Goal: Task Accomplishment & Management: Manage account settings

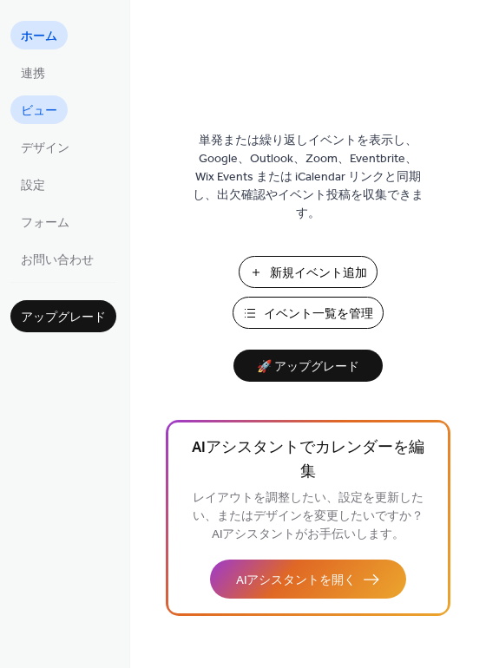
click at [49, 115] on span "ビュー" at bounding box center [39, 111] width 36 height 18
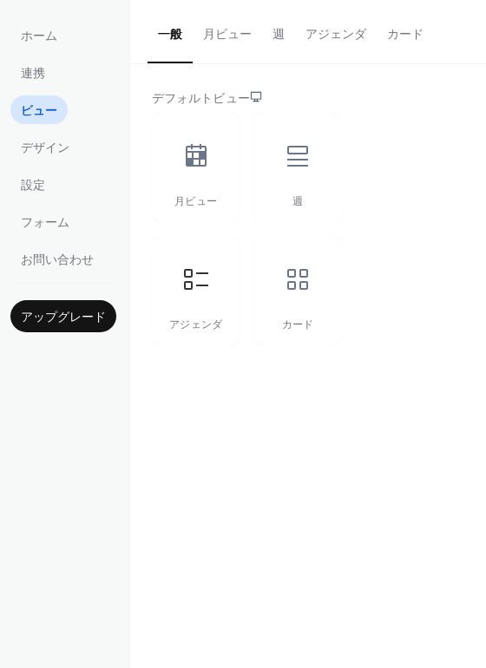
click at [365, 32] on button "アジェンダ" at bounding box center [336, 31] width 82 height 62
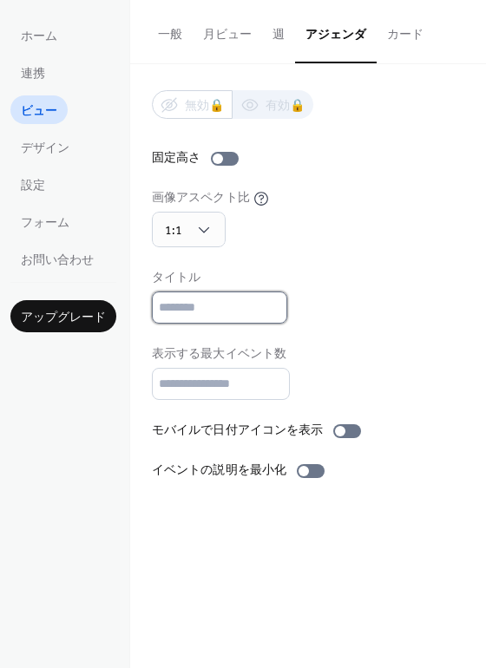
click at [239, 313] on input "text" at bounding box center [219, 308] width 135 height 32
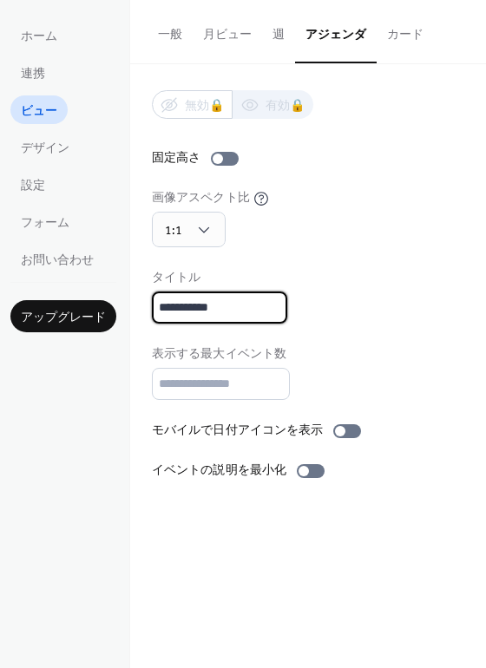
type input "**********"
click at [306, 469] on div at bounding box center [311, 471] width 28 height 14
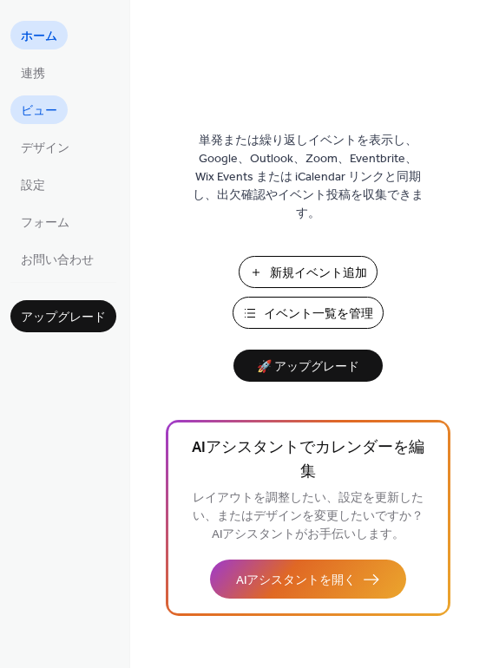
click at [55, 105] on span "ビュー" at bounding box center [39, 111] width 36 height 18
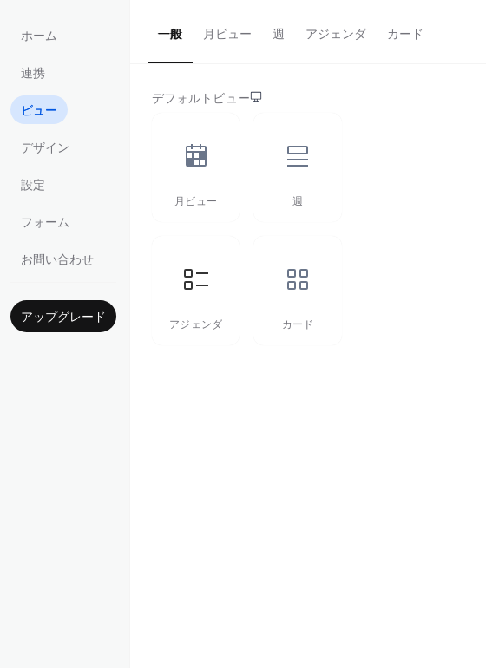
click at [391, 27] on button "カード" at bounding box center [405, 31] width 57 height 62
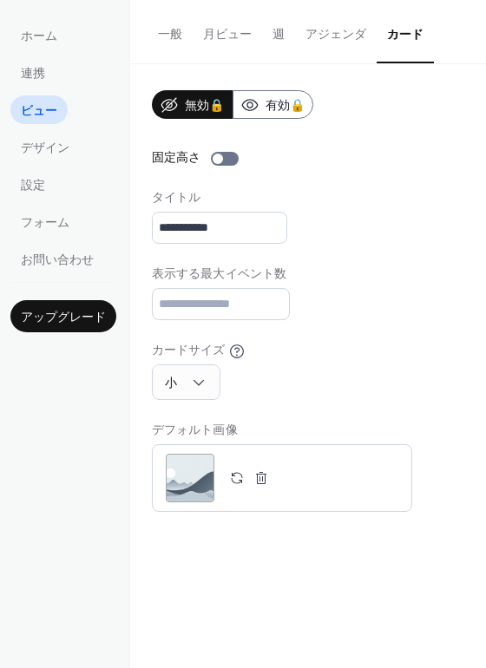
click at [362, 32] on button "アジェンダ" at bounding box center [336, 31] width 82 height 62
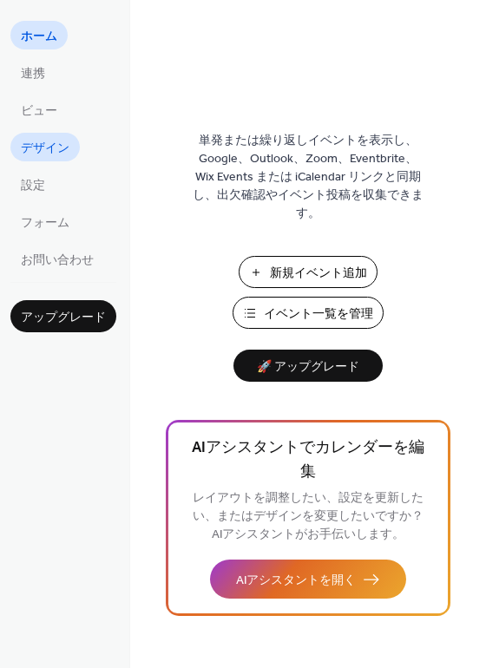
click at [30, 157] on span "デザイン" at bounding box center [45, 149] width 49 height 18
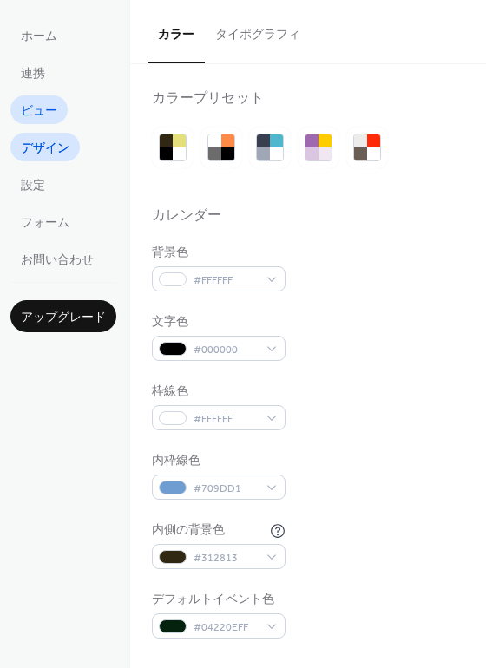
click at [42, 108] on span "ビュー" at bounding box center [39, 111] width 36 height 18
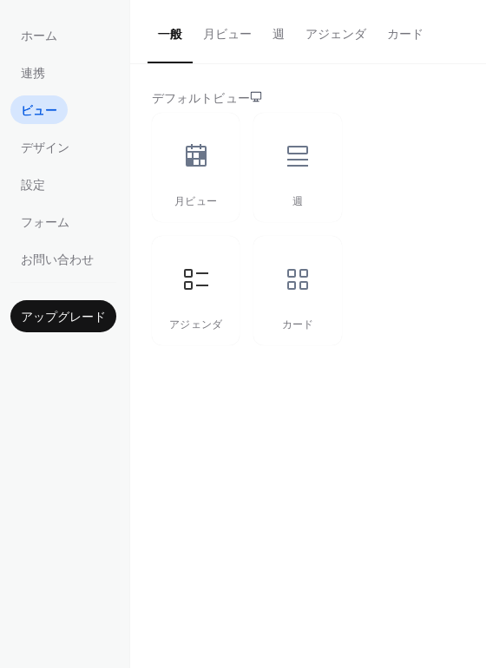
click at [328, 32] on button "アジェンダ" at bounding box center [336, 31] width 82 height 62
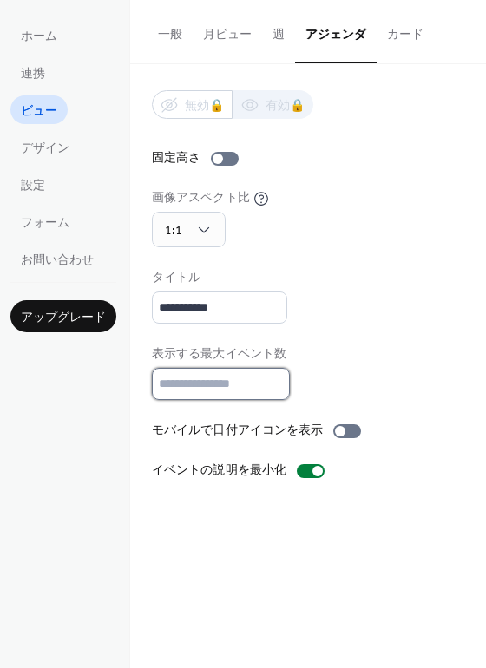
click at [256, 380] on input "*" at bounding box center [221, 384] width 138 height 32
click at [277, 392] on input "*" at bounding box center [221, 384] width 138 height 32
click at [272, 390] on input "*" at bounding box center [221, 384] width 138 height 32
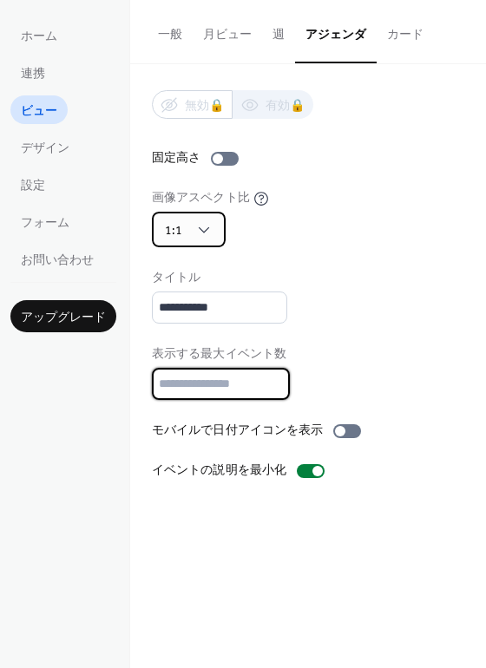
click at [167, 226] on span "1:1" at bounding box center [173, 231] width 17 height 23
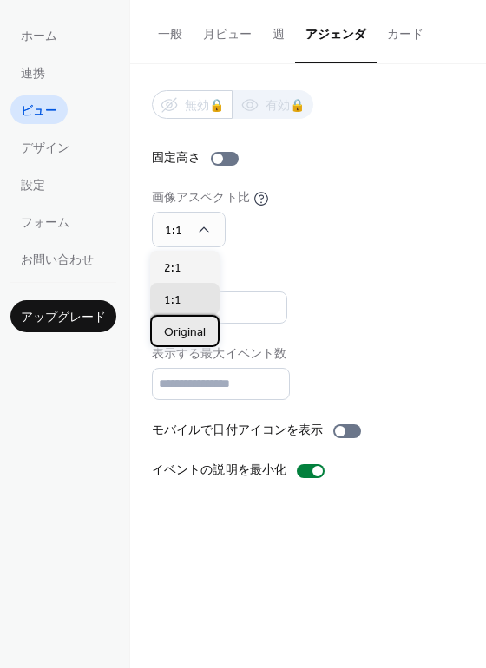
click at [188, 328] on span "Original" at bounding box center [185, 333] width 42 height 18
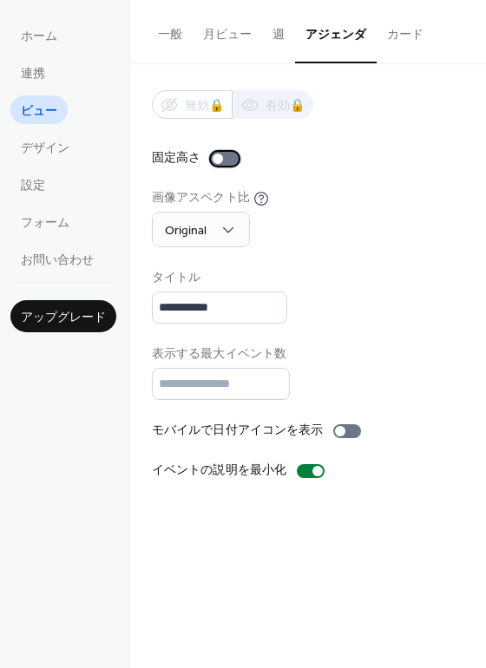
click at [223, 154] on div at bounding box center [225, 159] width 28 height 14
click at [200, 224] on span "Original" at bounding box center [186, 231] width 42 height 23
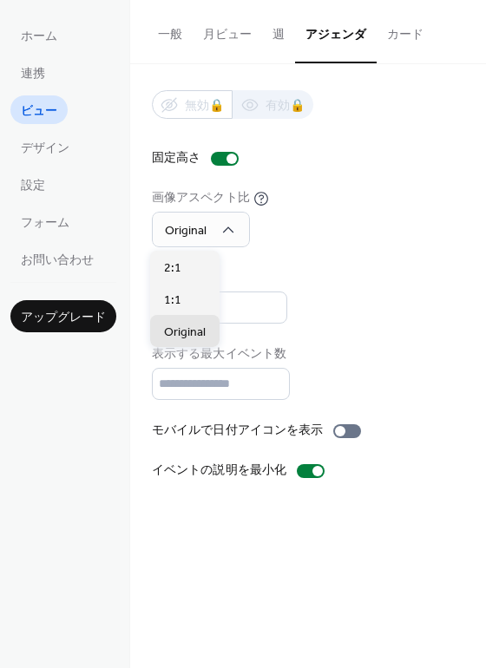
click at [313, 246] on div "画像アスペクト比 Original" at bounding box center [308, 218] width 312 height 58
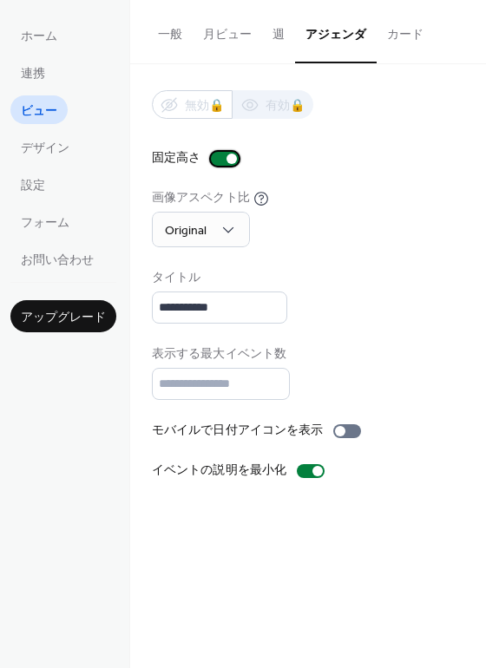
click at [222, 154] on div at bounding box center [225, 159] width 28 height 14
click at [218, 169] on div "**********" at bounding box center [308, 285] width 312 height 390
click at [220, 157] on div at bounding box center [218, 159] width 10 height 10
click at [228, 379] on input "*" at bounding box center [221, 384] width 138 height 32
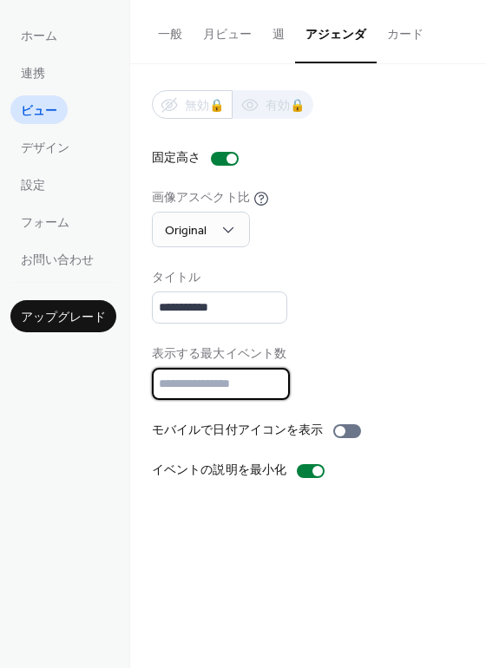
click at [279, 375] on input "*" at bounding box center [221, 384] width 138 height 32
click at [274, 377] on input "*" at bounding box center [221, 384] width 138 height 32
click at [176, 37] on button "一般" at bounding box center [170, 31] width 45 height 62
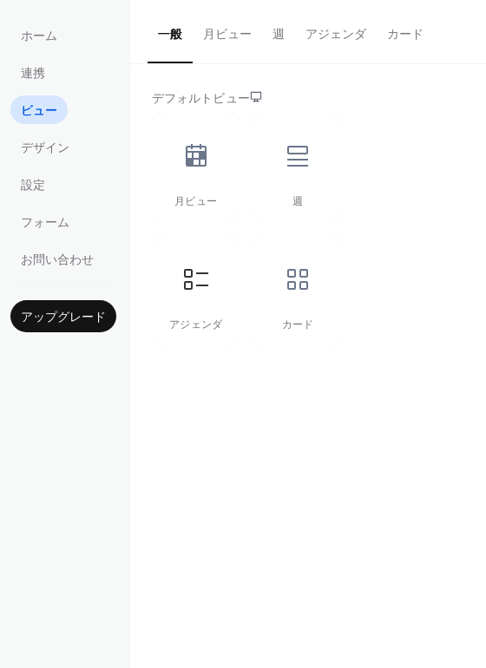
click at [389, 43] on button "カード" at bounding box center [405, 31] width 57 height 62
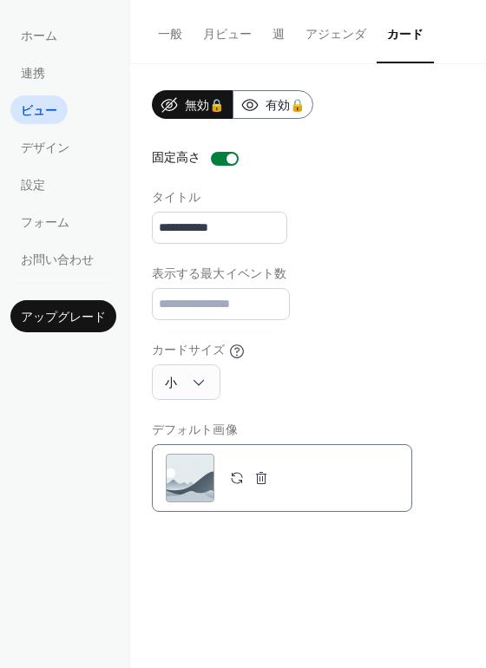
click at [257, 482] on button "button" at bounding box center [261, 478] width 24 height 24
click at [314, 44] on button "アジェンダ" at bounding box center [336, 31] width 82 height 62
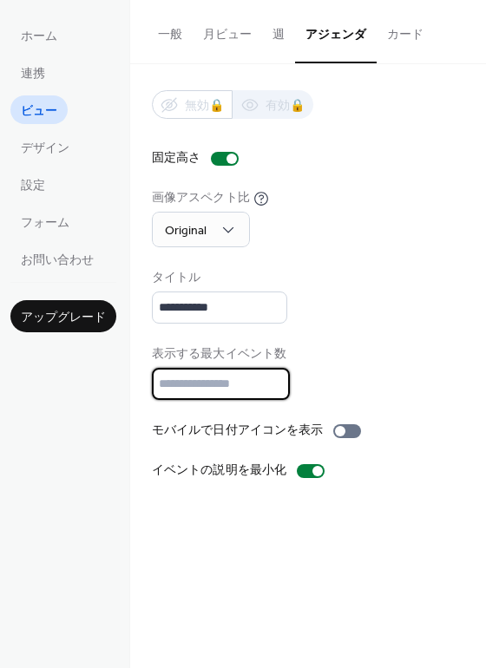
click at [275, 386] on input "*" at bounding box center [221, 384] width 138 height 32
type input "*"
click at [274, 387] on input "*" at bounding box center [221, 384] width 138 height 32
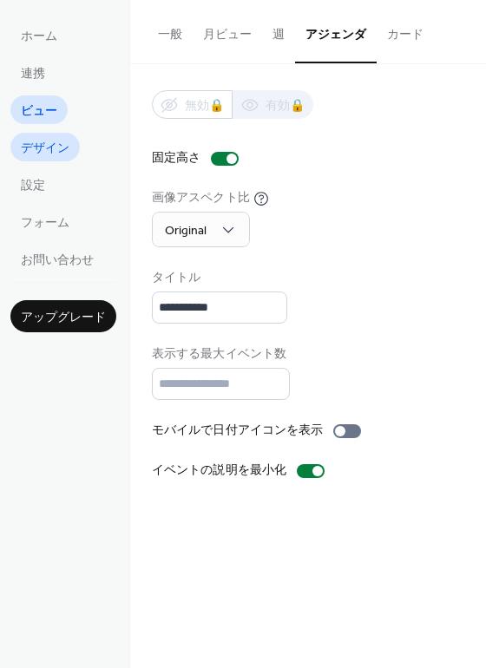
click at [62, 140] on span "デザイン" at bounding box center [45, 149] width 49 height 18
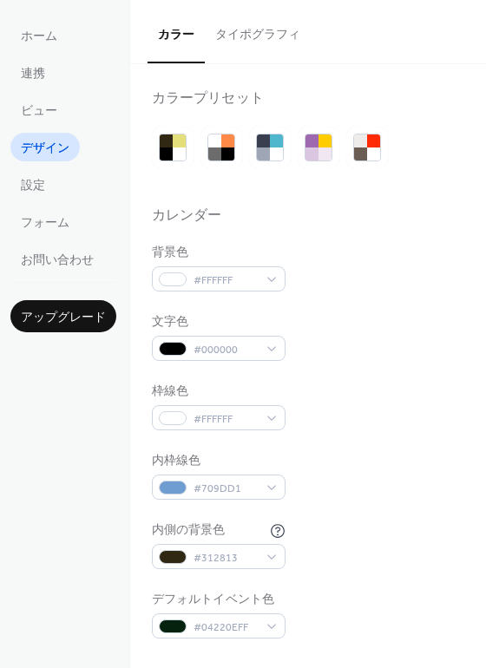
click at [252, 36] on button "タイポグラフィ" at bounding box center [258, 31] width 106 height 62
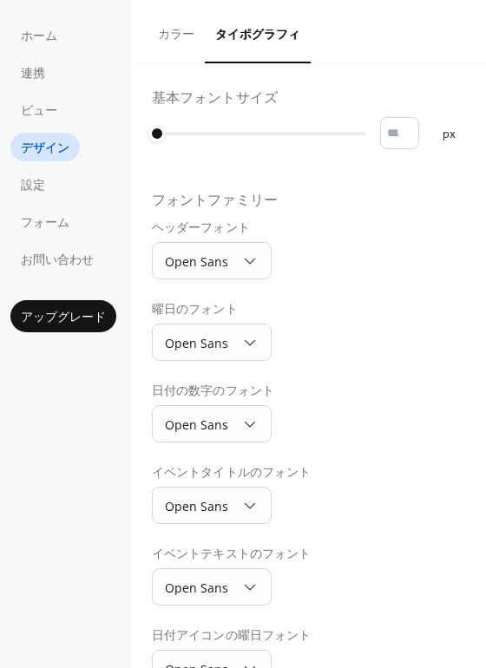
click at [193, 30] on button "カラー" at bounding box center [176, 31] width 57 height 62
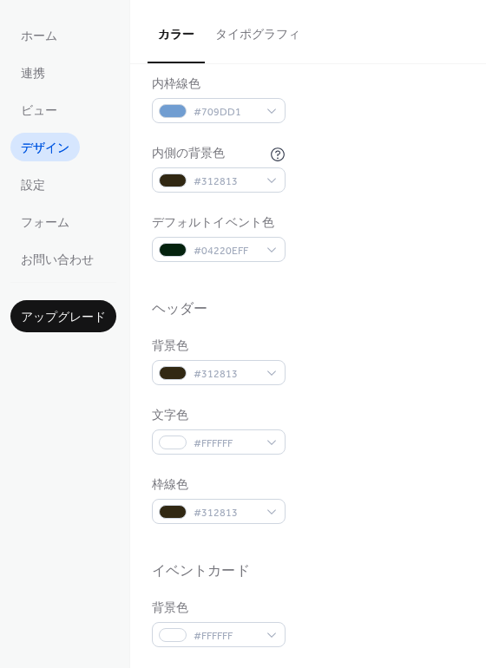
scroll to position [743, 0]
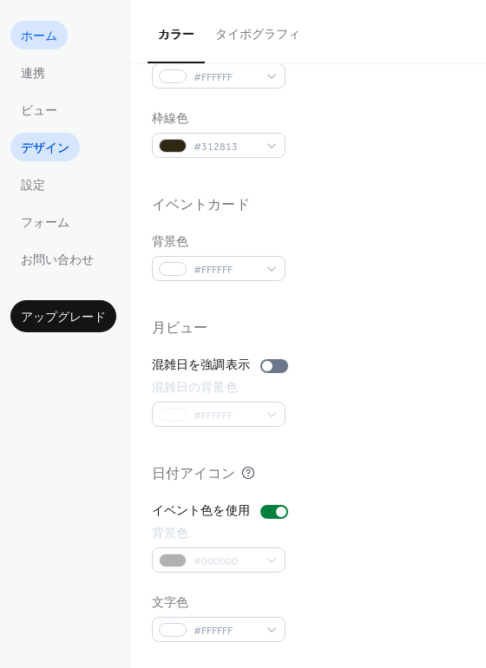
click at [38, 45] on span "ホーム" at bounding box center [39, 37] width 36 height 18
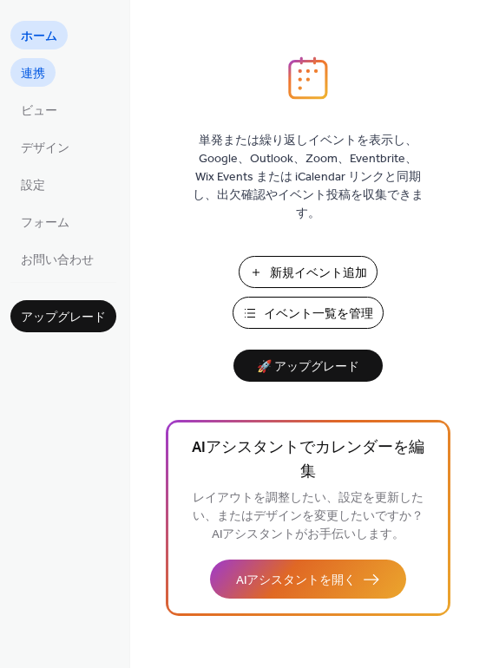
click at [38, 75] on span "連携" at bounding box center [33, 74] width 24 height 18
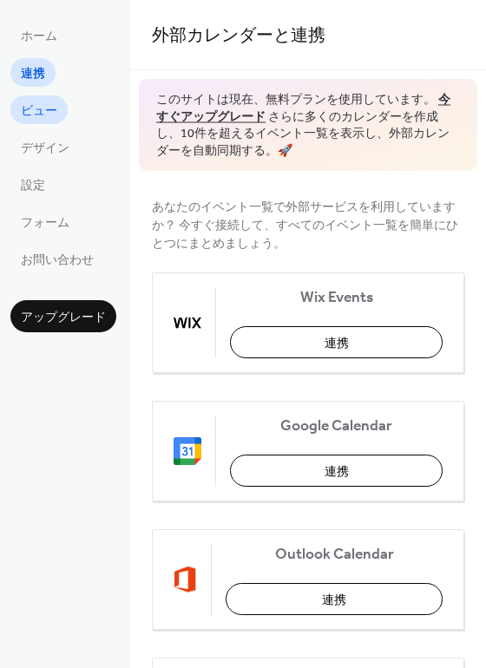
click at [56, 115] on span "ビュー" at bounding box center [39, 111] width 36 height 18
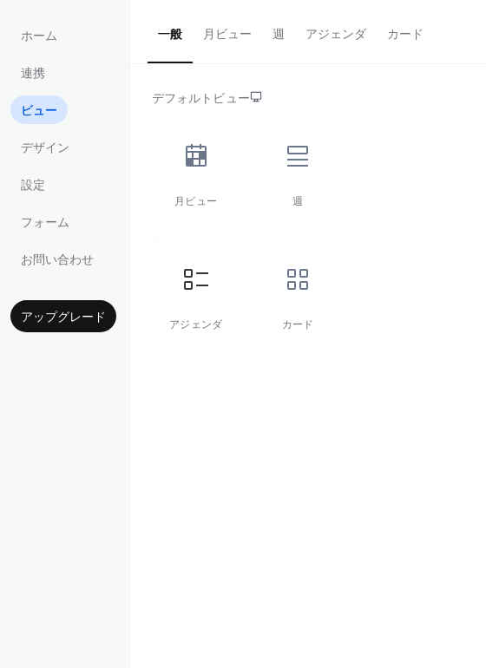
click at [316, 32] on button "アジェンダ" at bounding box center [336, 31] width 82 height 62
